Goal: Obtain resource: Download file/media

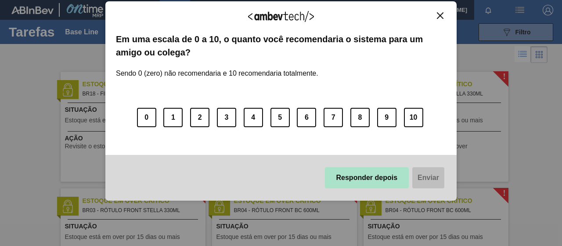
click at [369, 174] on button "Responder depois" at bounding box center [367, 177] width 84 height 21
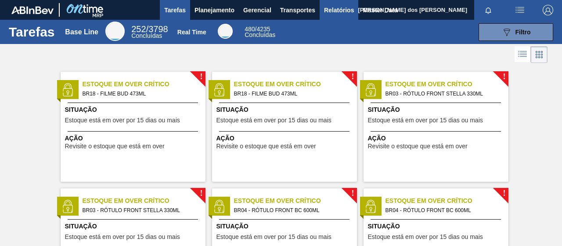
click at [351, 11] on span "Relatórios" at bounding box center [339, 10] width 30 height 11
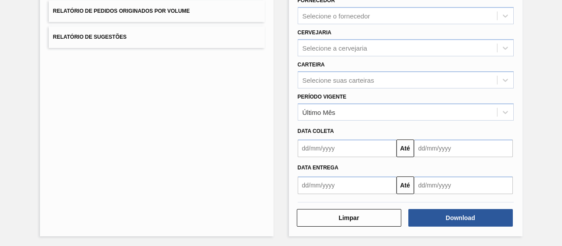
scroll to position [116, 0]
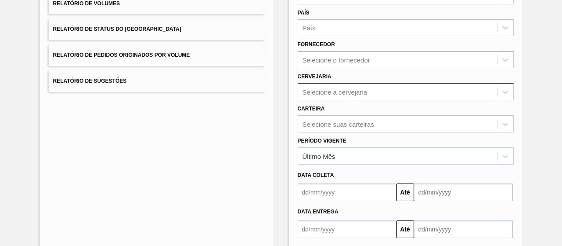
click at [330, 89] on div "Selecione a cervejaria" at bounding box center [335, 91] width 65 height 7
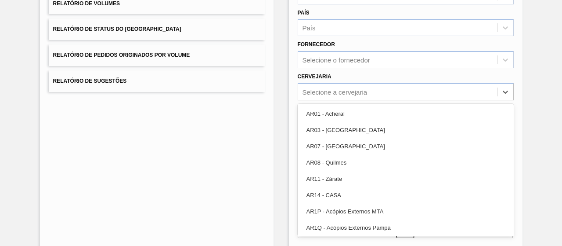
click at [255, 101] on div "Lista de Relatórios Relatório de Pedidos Relatório de Volumes Relatório de Stat…" at bounding box center [157, 110] width 234 height 339
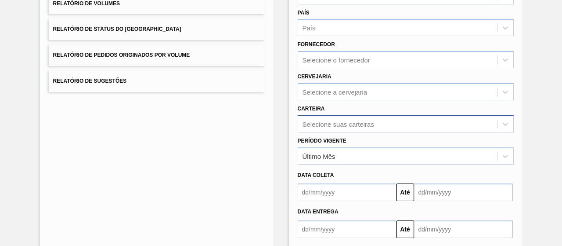
click at [320, 118] on div "Selecione suas carteiras" at bounding box center [406, 123] width 216 height 17
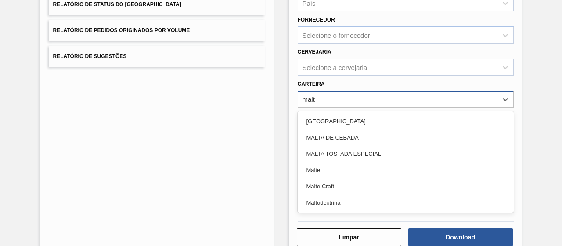
type input "malte"
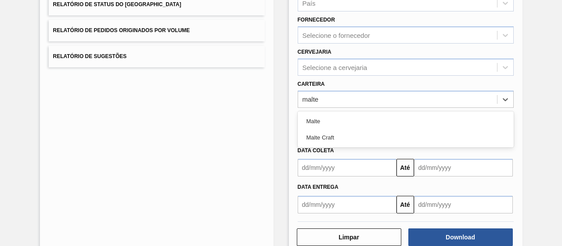
click at [323, 118] on div "Malte" at bounding box center [406, 121] width 216 height 16
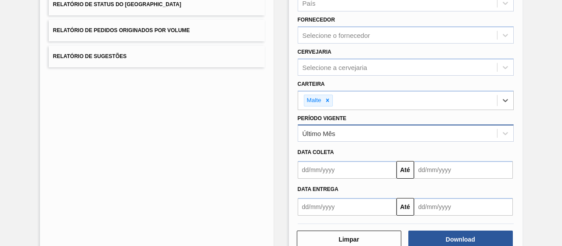
click at [330, 137] on div "Último Mês" at bounding box center [397, 133] width 199 height 13
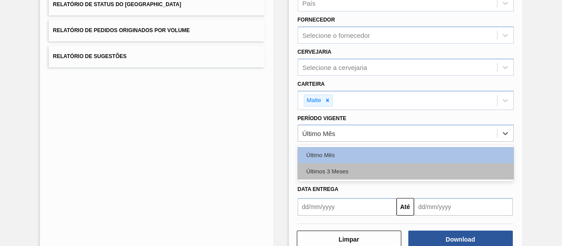
click at [336, 168] on div "Últimos 3 Meses" at bounding box center [406, 171] width 216 height 16
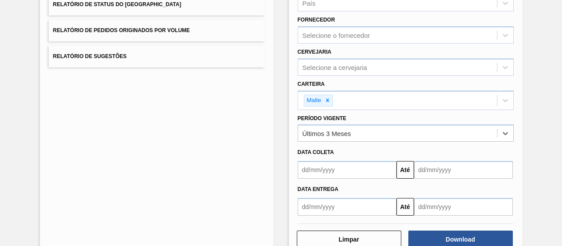
click at [373, 172] on input "text" at bounding box center [347, 170] width 99 height 18
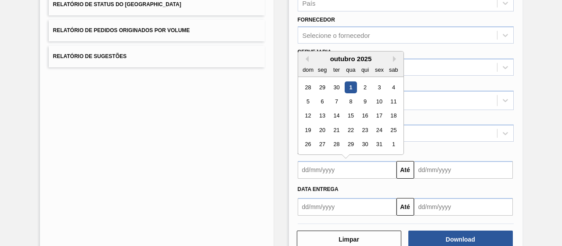
click at [352, 86] on div "1" at bounding box center [351, 87] width 12 height 12
type input "[DATE]"
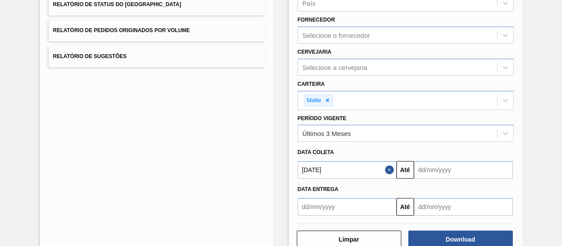
click at [435, 173] on input "text" at bounding box center [463, 170] width 99 height 18
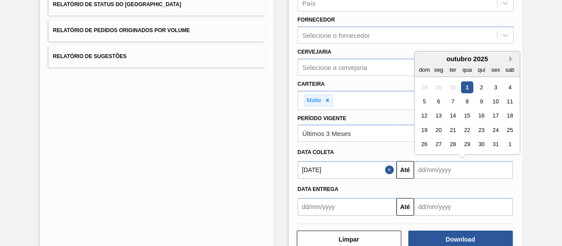
click at [510, 59] on button "Next Month" at bounding box center [513, 59] width 6 height 6
click at [423, 60] on button "Previous Month" at bounding box center [422, 59] width 6 height 6
click at [468, 87] on div "1" at bounding box center [467, 87] width 12 height 12
type input "[DATE]"
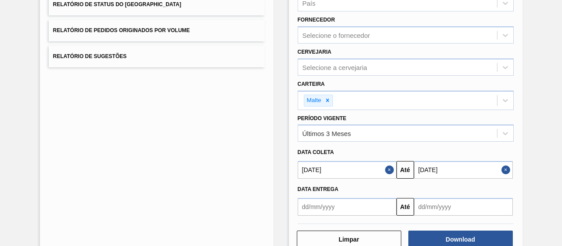
click at [389, 168] on button "Close" at bounding box center [390, 170] width 11 height 18
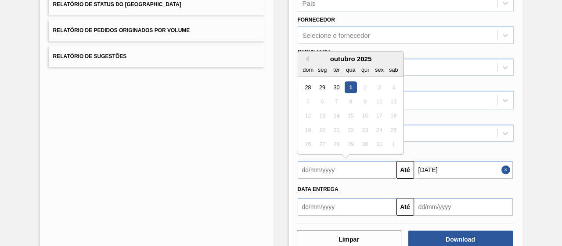
click at [372, 170] on input "text" at bounding box center [347, 170] width 99 height 18
click at [306, 58] on button "Previous Month" at bounding box center [306, 59] width 6 height 6
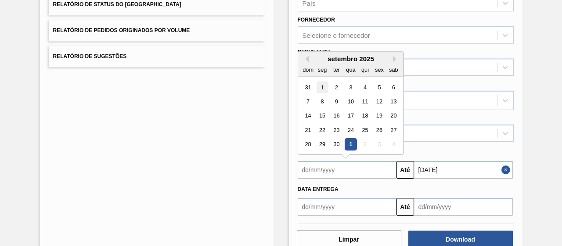
click at [320, 83] on div "1" at bounding box center [322, 87] width 12 height 12
type input "[DATE]"
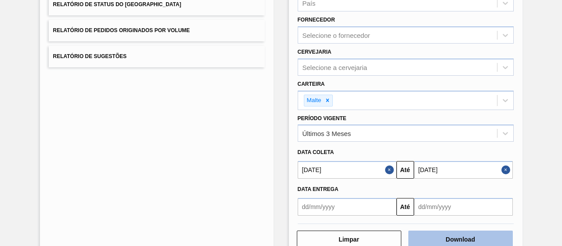
scroll to position [162, 0]
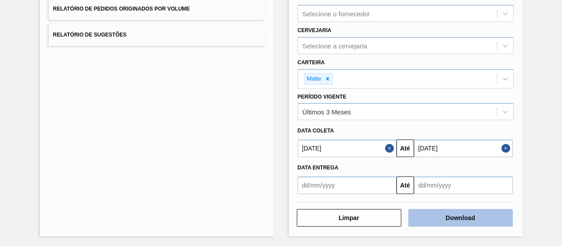
click at [437, 215] on button "Download" at bounding box center [461, 218] width 105 height 18
